Goal: Navigation & Orientation: Find specific page/section

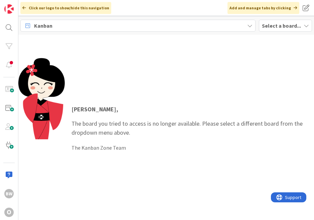
click at [273, 22] on b "Select a board..." at bounding box center [281, 25] width 39 height 7
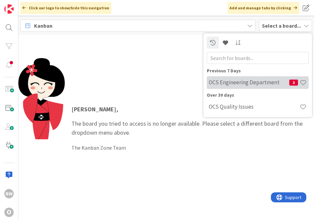
click at [241, 83] on h4 "OCS Engineering Department" at bounding box center [249, 82] width 80 height 7
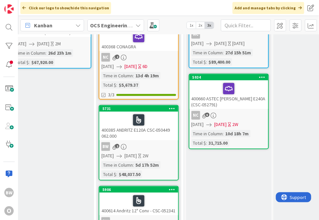
scroll to position [111, 102]
